Goal: Information Seeking & Learning: Learn about a topic

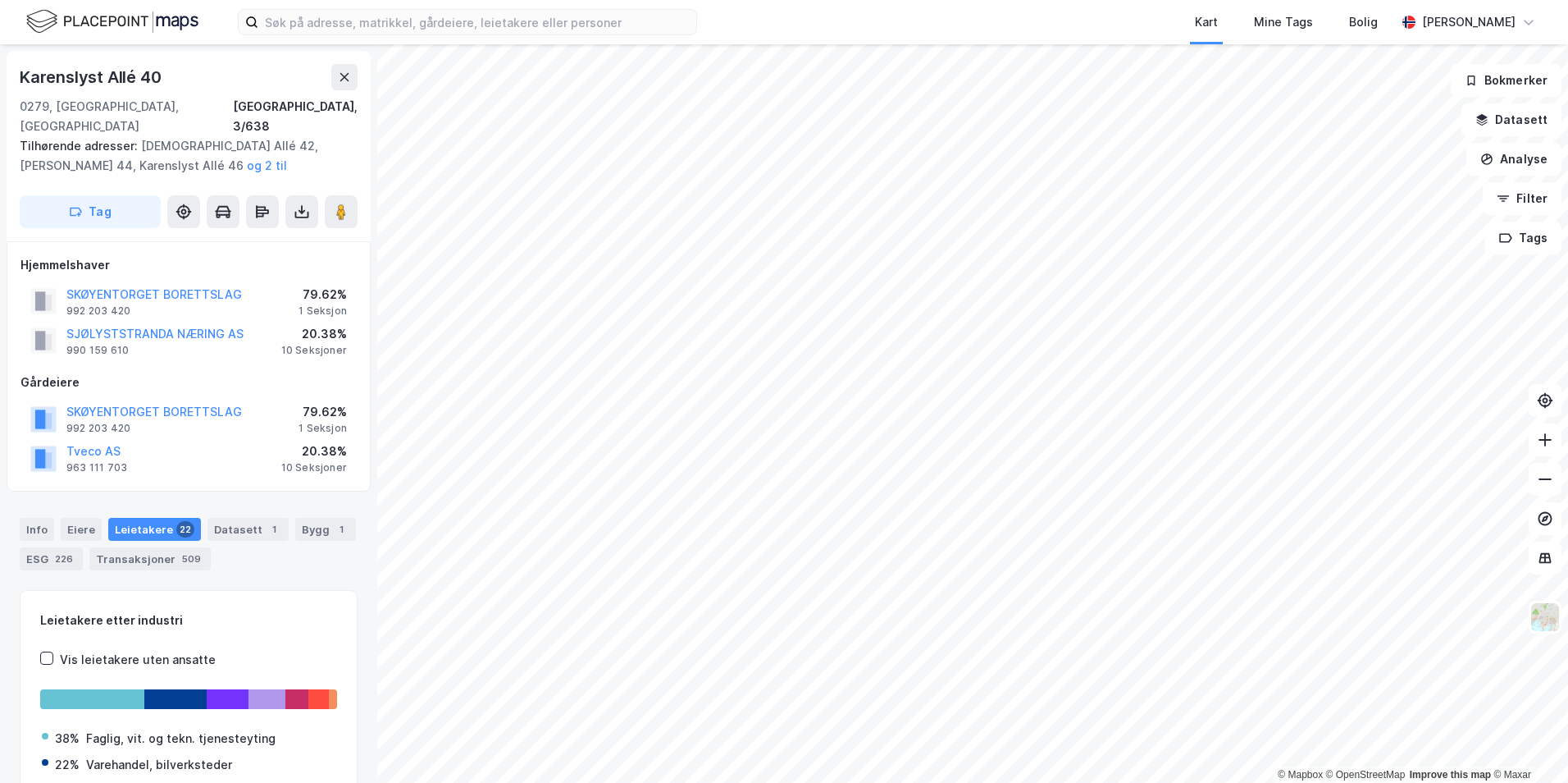
scroll to position [4, 0]
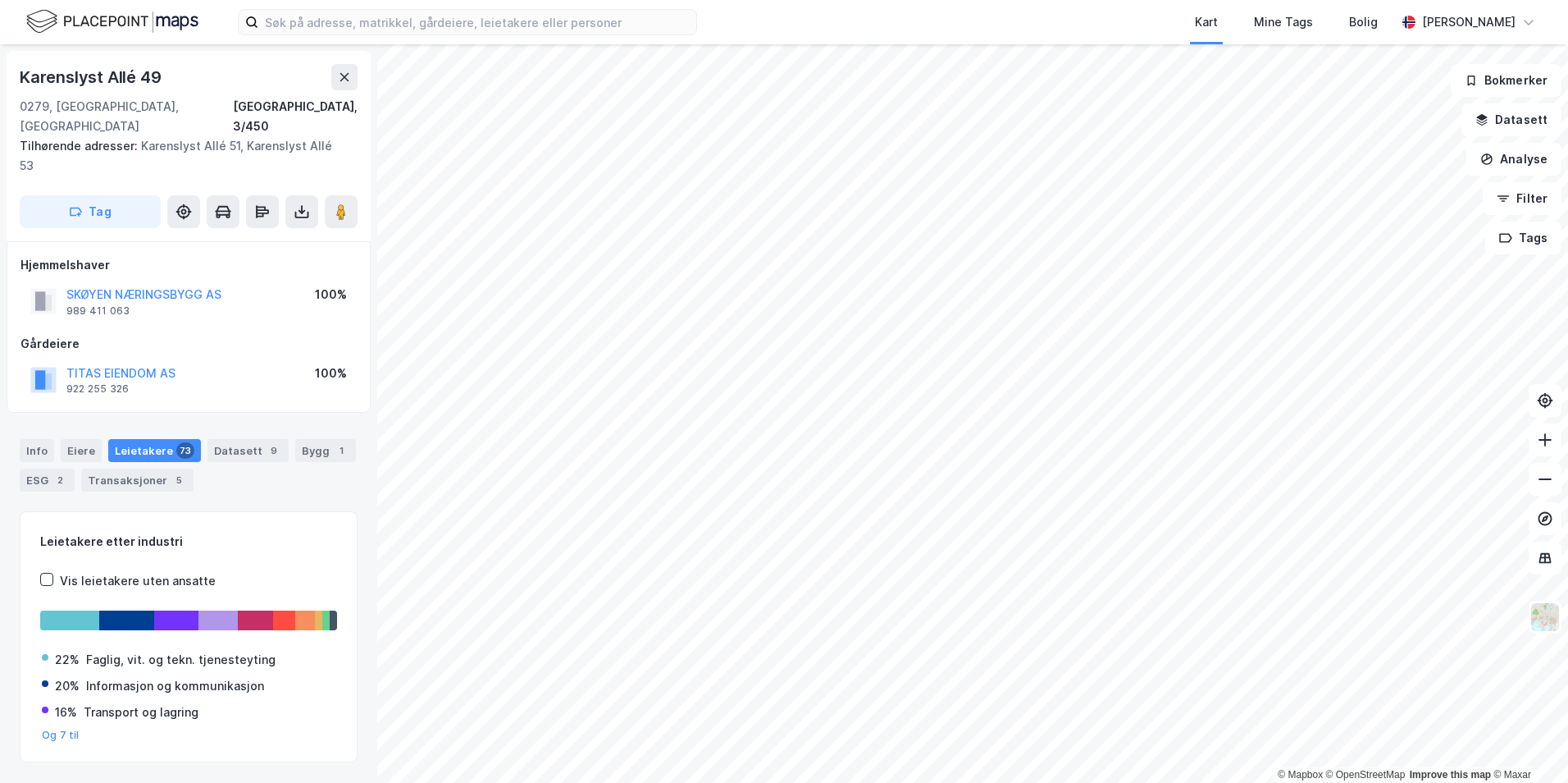
scroll to position [4, 0]
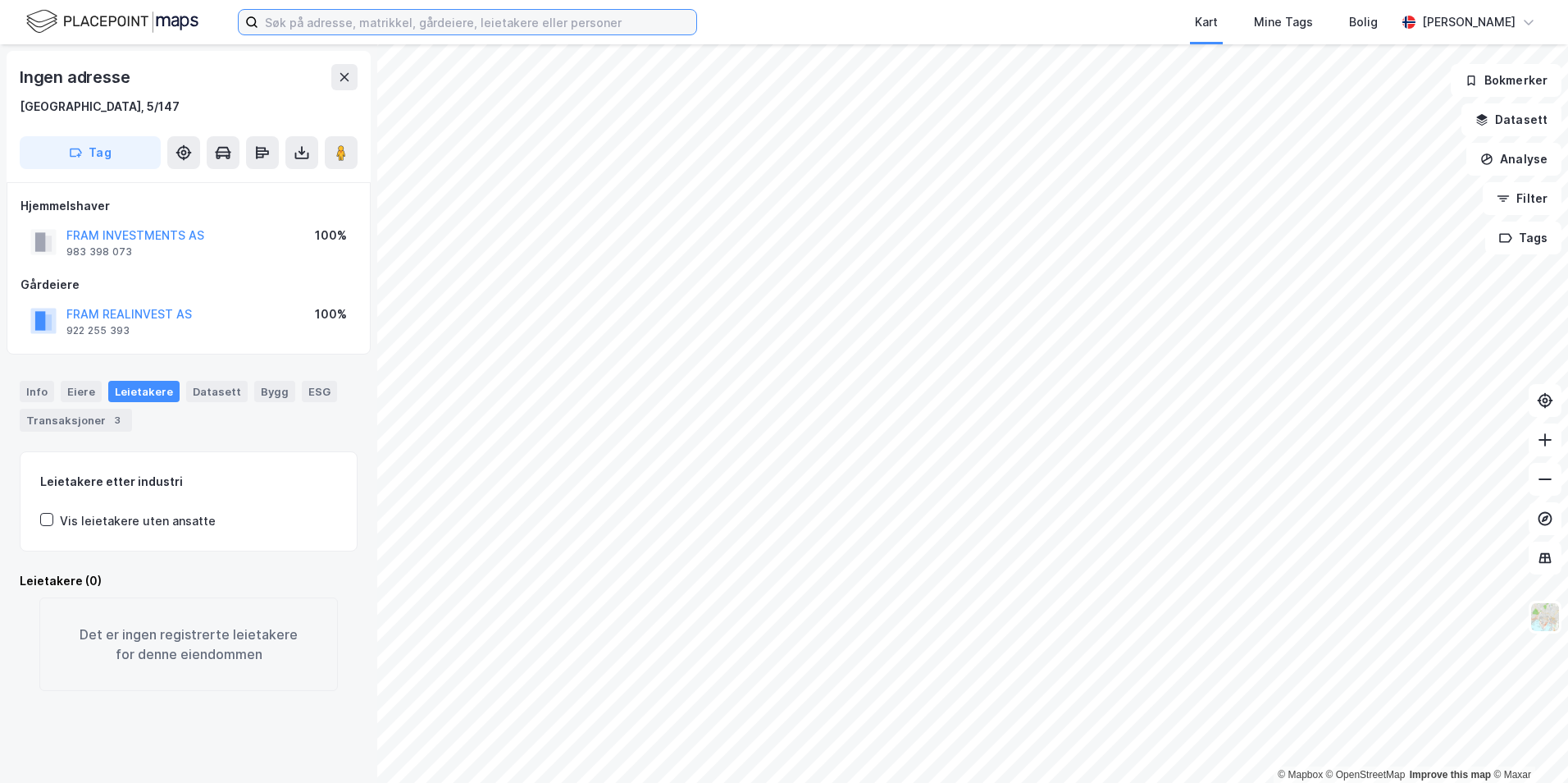
click at [445, 29] on input at bounding box center [477, 22] width 438 height 25
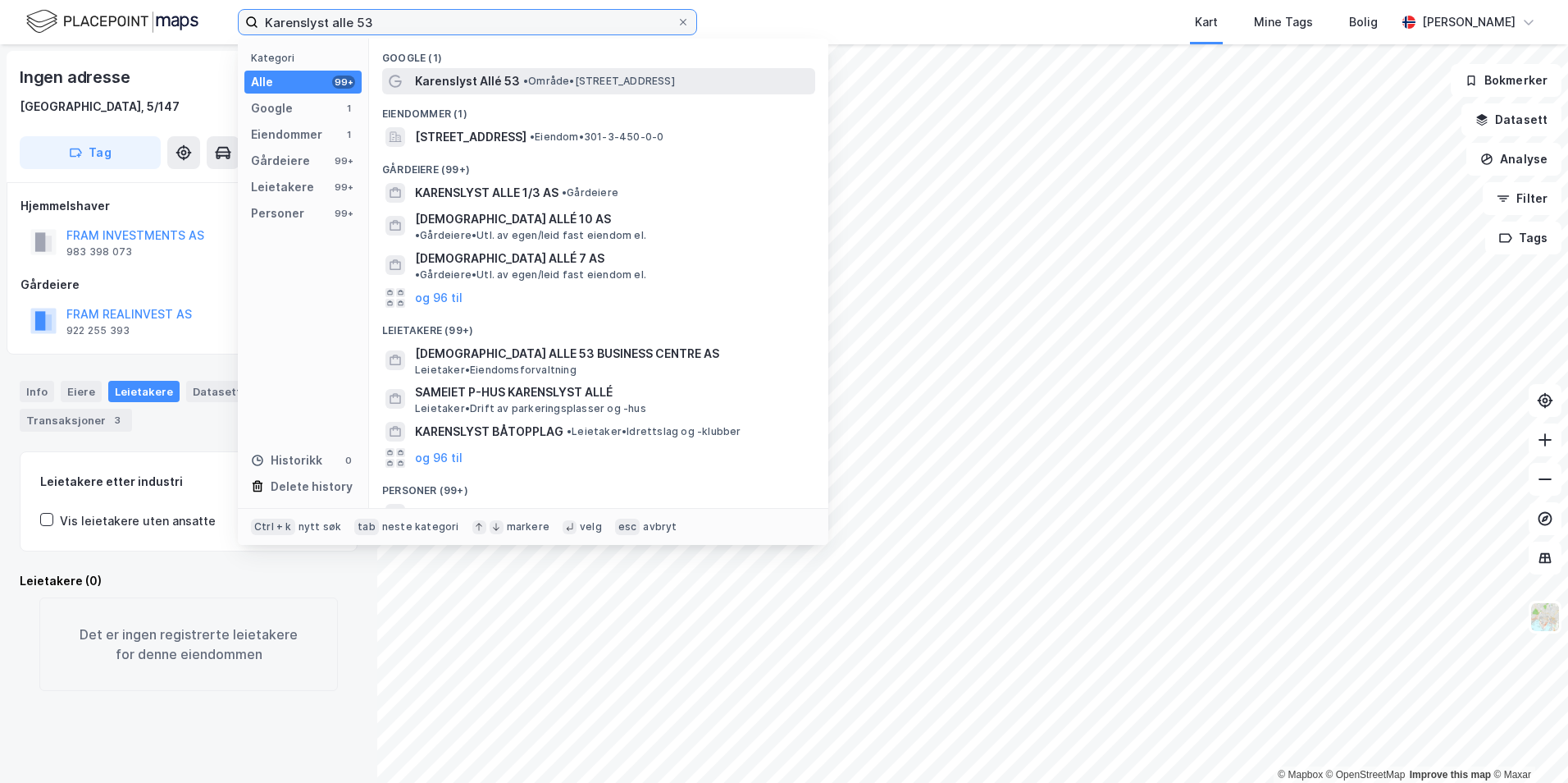
type input "Karenslyst alle 53"
click at [489, 83] on span "Karenslyst Allé 53" at bounding box center [467, 81] width 105 height 19
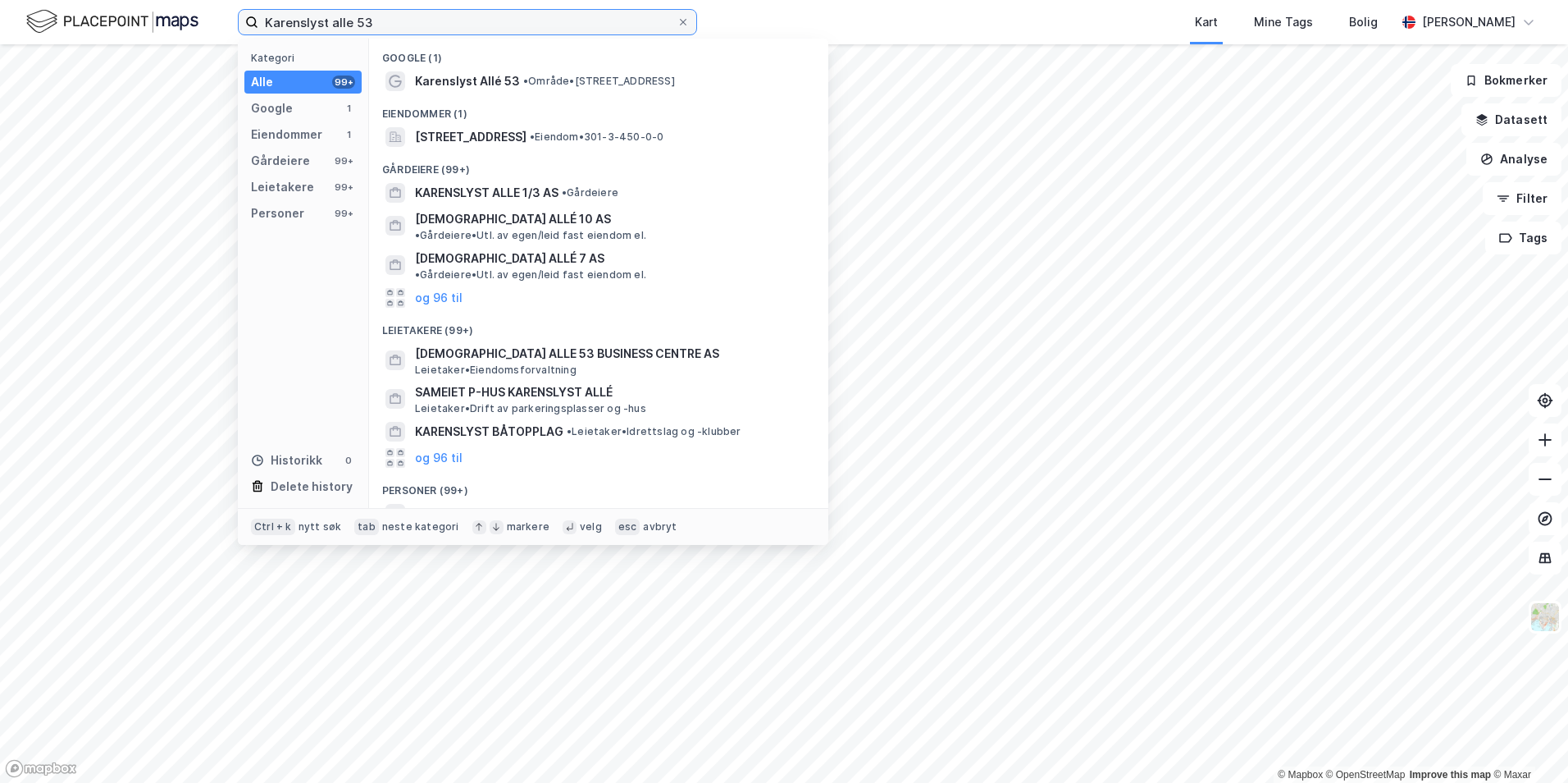
click at [387, 22] on input "Karenslyst alle 53" at bounding box center [467, 22] width 418 height 25
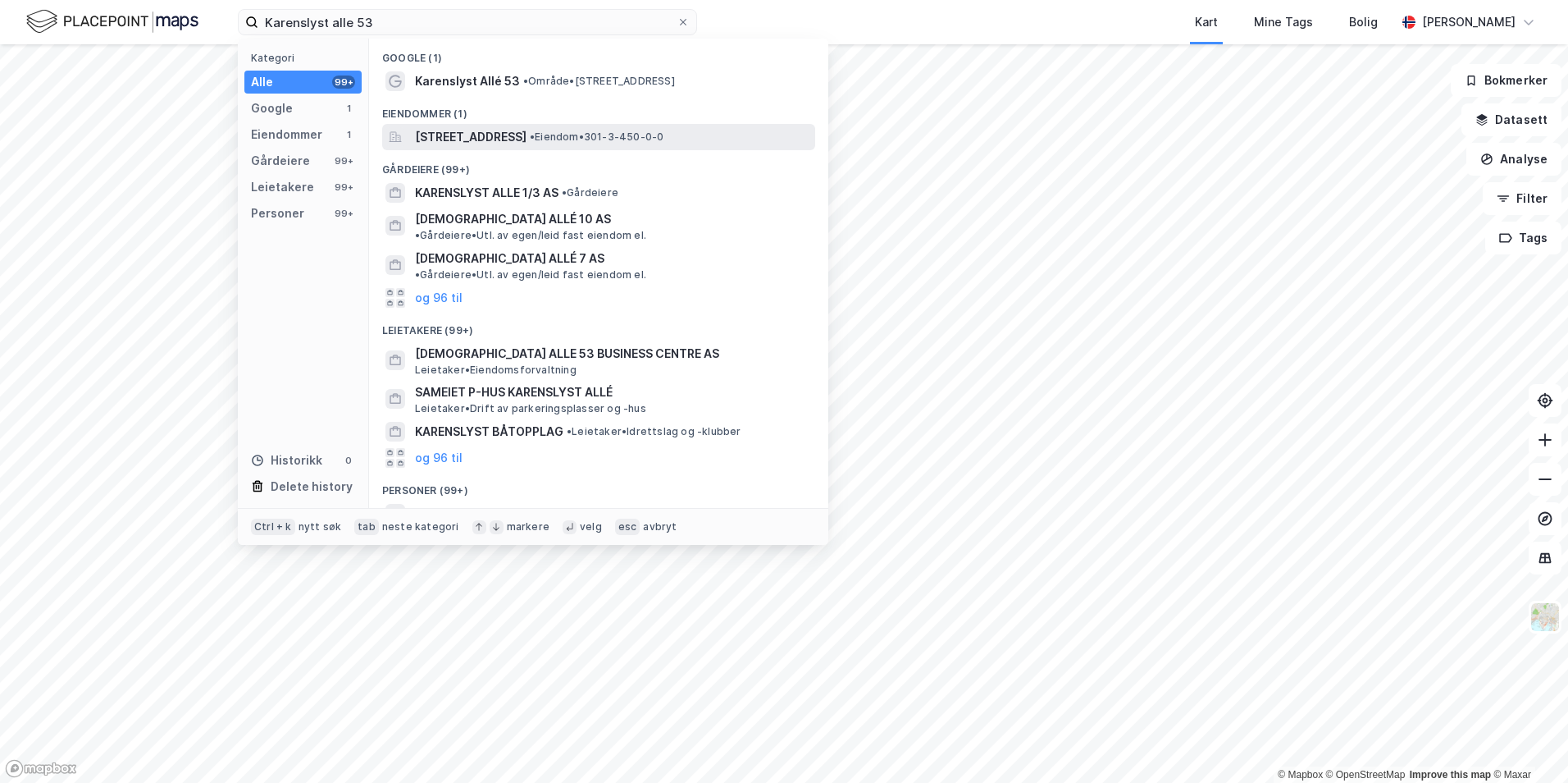
click at [499, 141] on span "[STREET_ADDRESS]" at bounding box center [470, 137] width 111 height 19
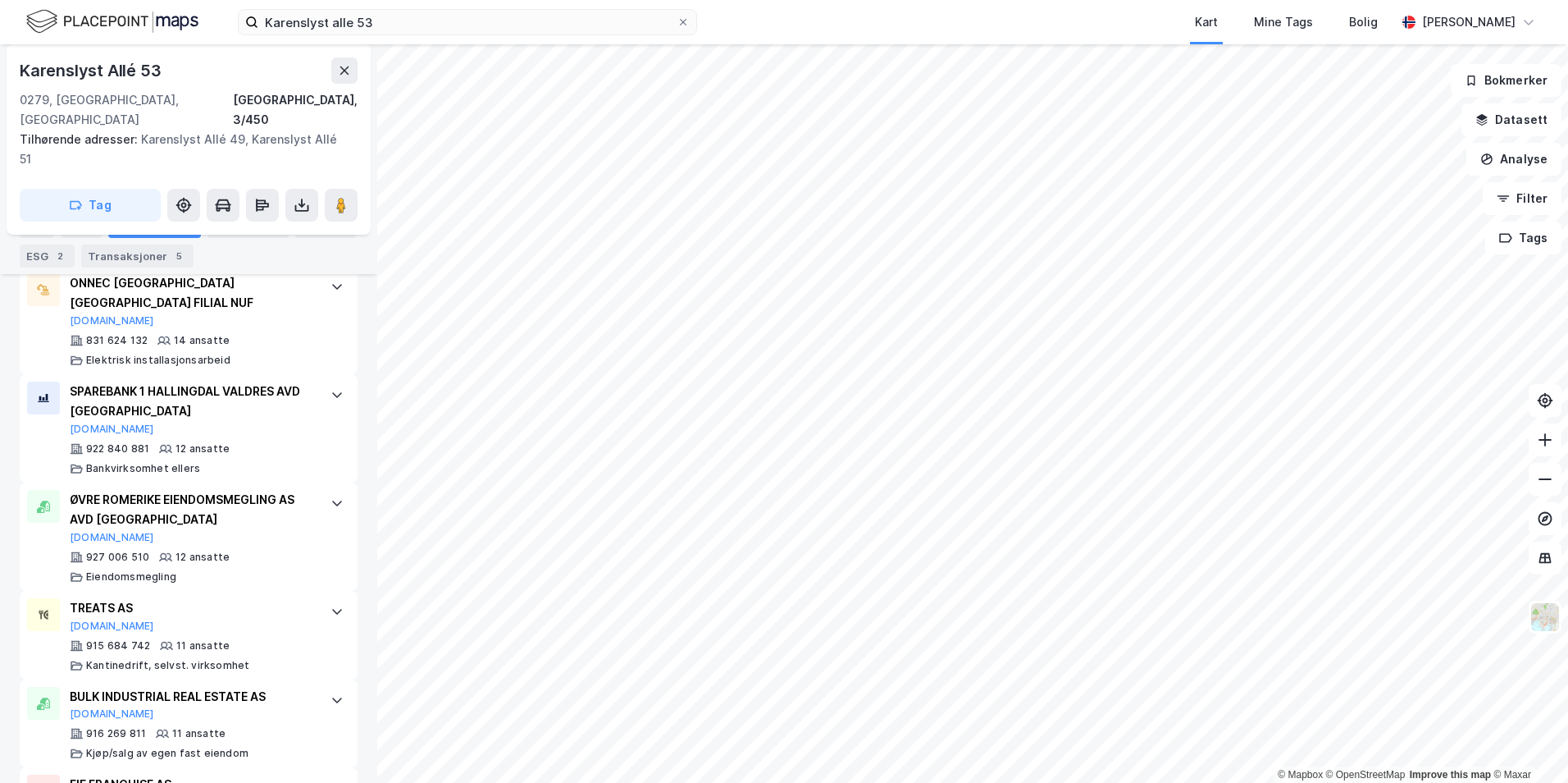
scroll to position [2511, 0]
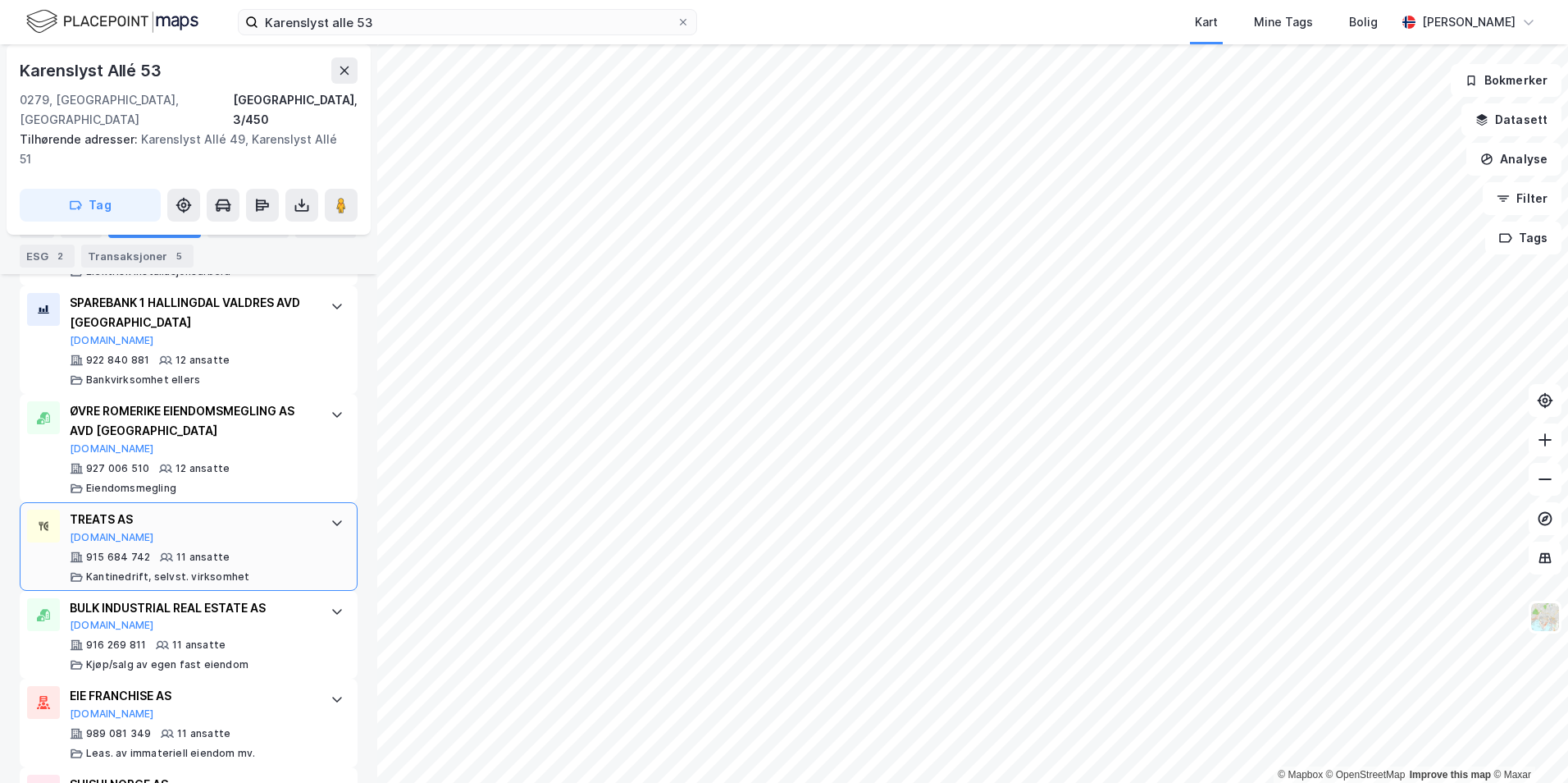
click at [331, 516] on icon at bounding box center [337, 522] width 13 height 13
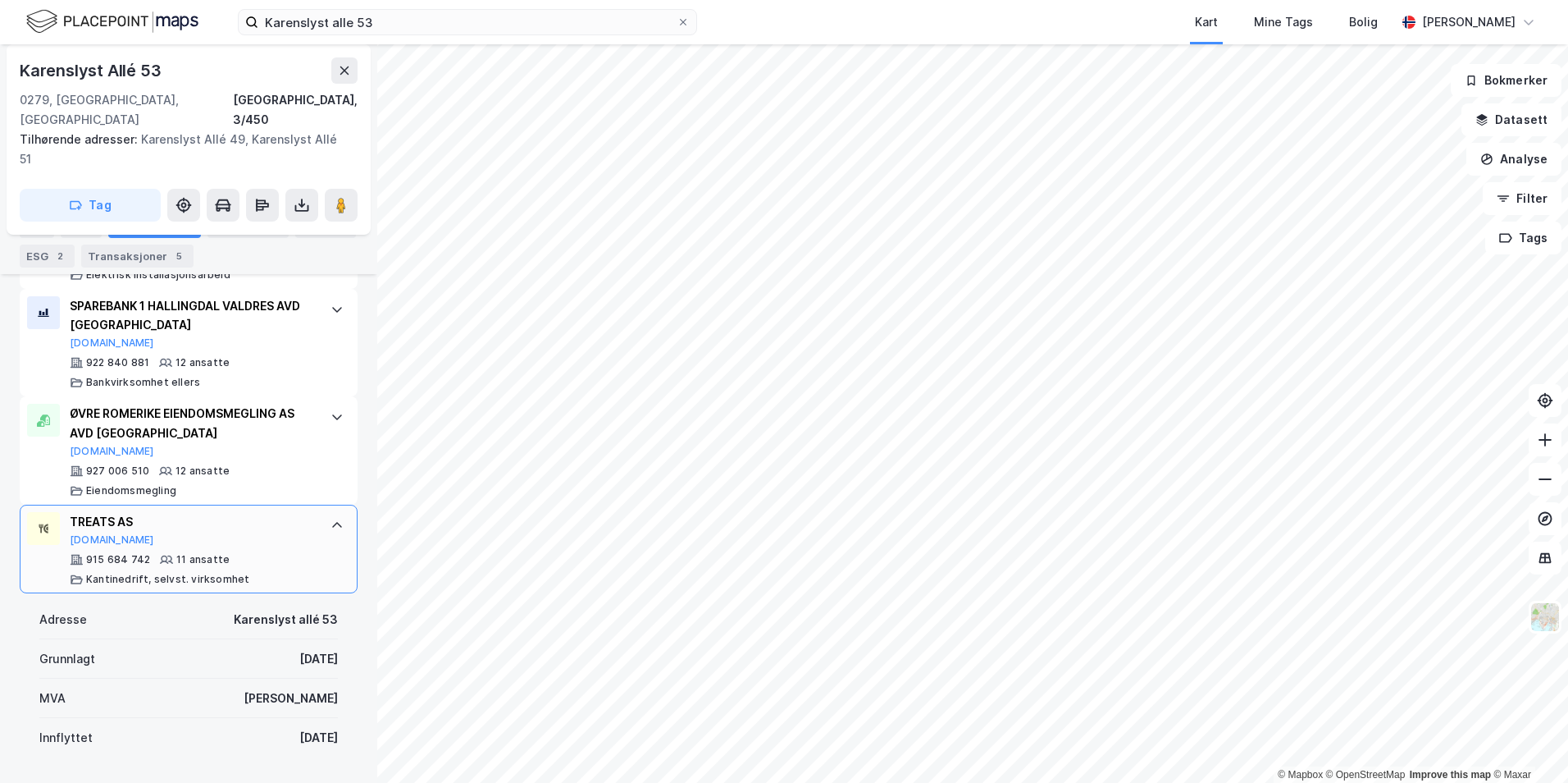
scroll to position [2429, 0]
